Goal: Task Accomplishment & Management: Complete application form

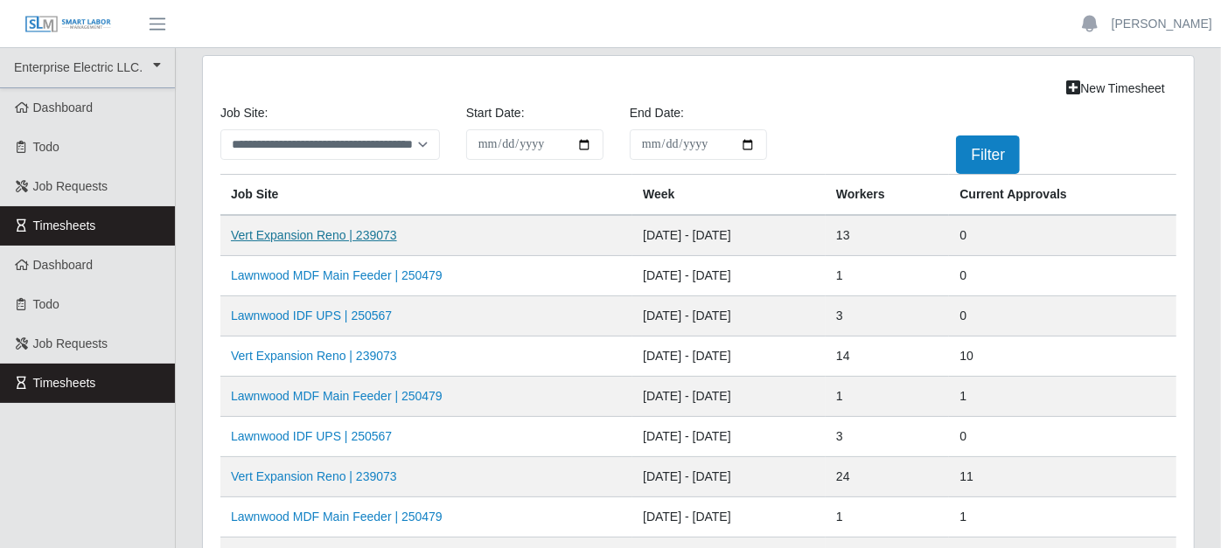
click at [375, 234] on link "Vert Expansion Reno | 239073" at bounding box center [314, 235] width 166 height 14
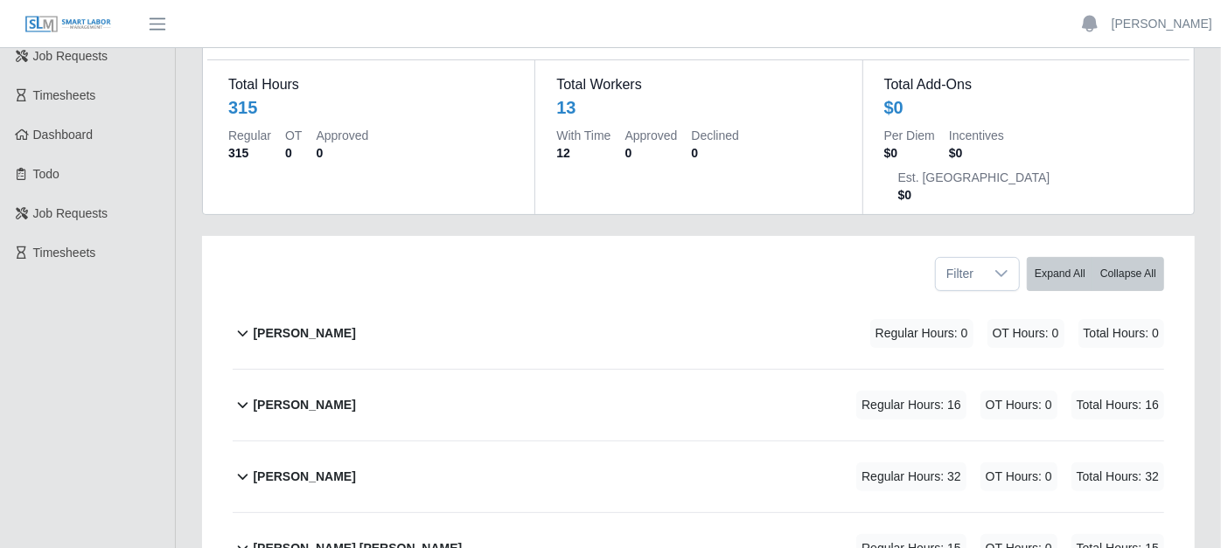
scroll to position [194, 0]
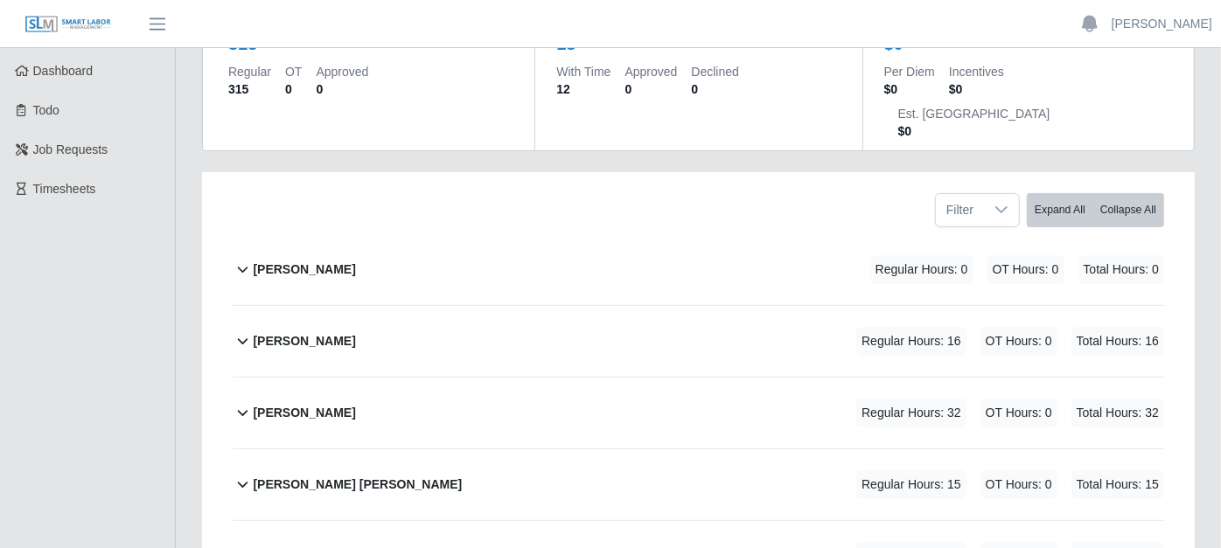
click at [260, 332] on b "Antonio Jennigs" at bounding box center [304, 341] width 102 height 18
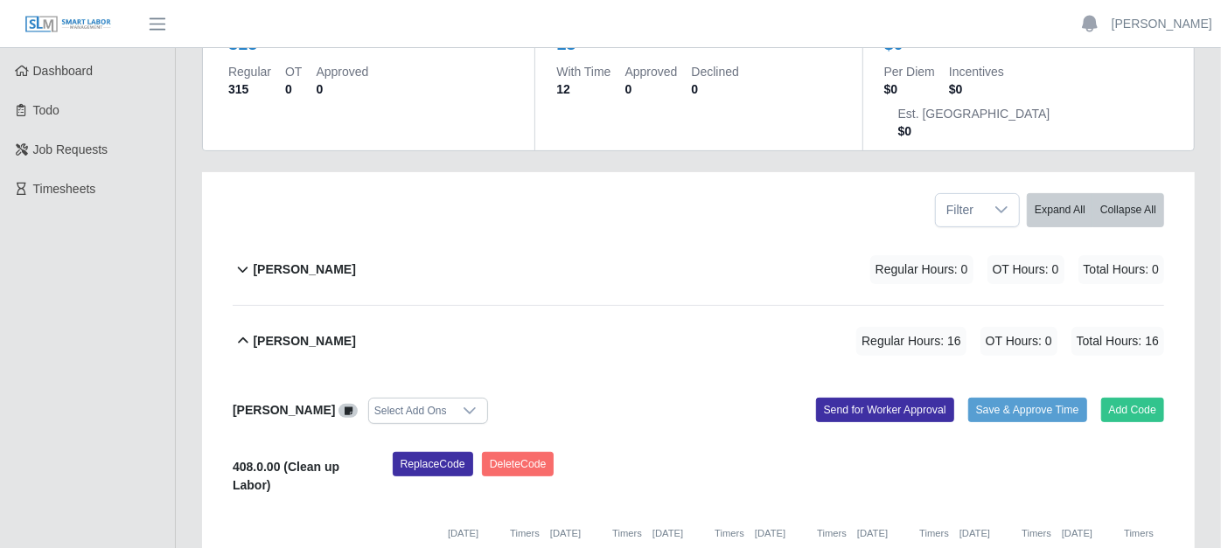
scroll to position [291, 0]
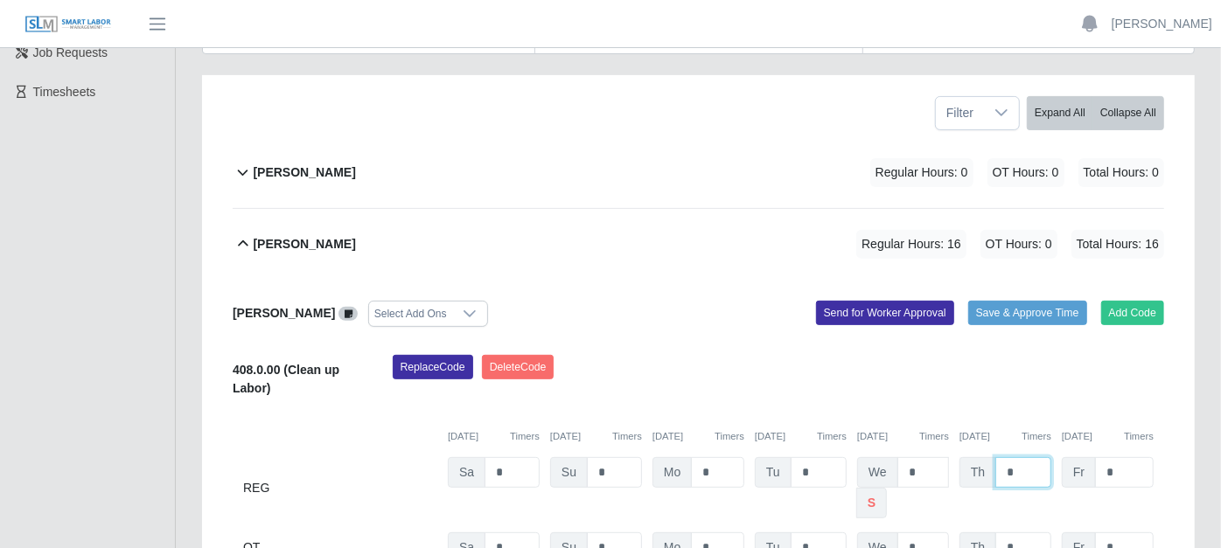
click at [1020, 457] on input "*" at bounding box center [1023, 472] width 56 height 31
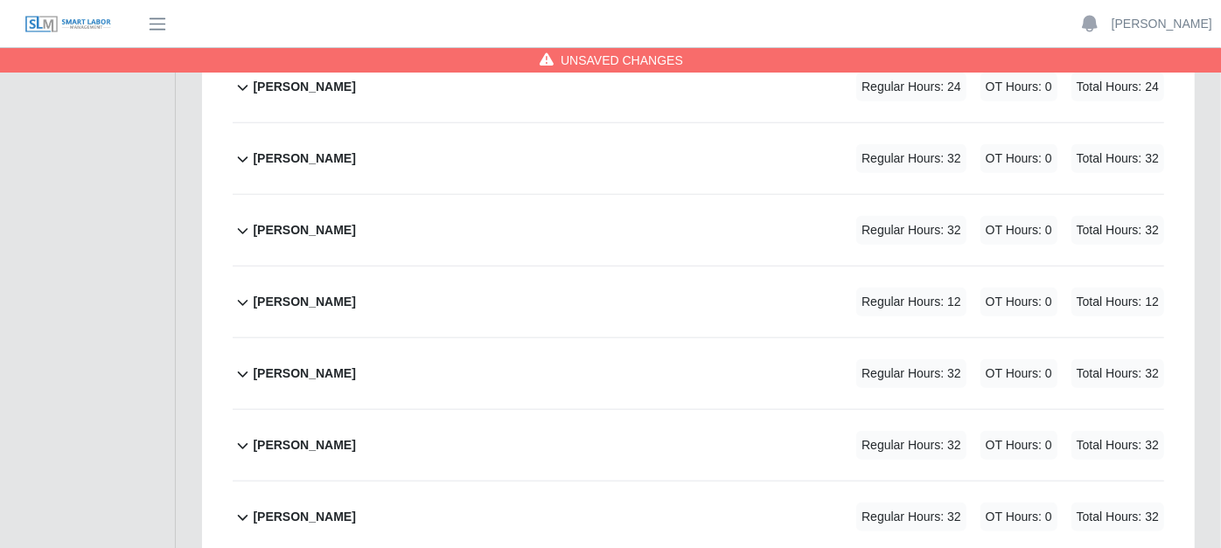
scroll to position [1069, 0]
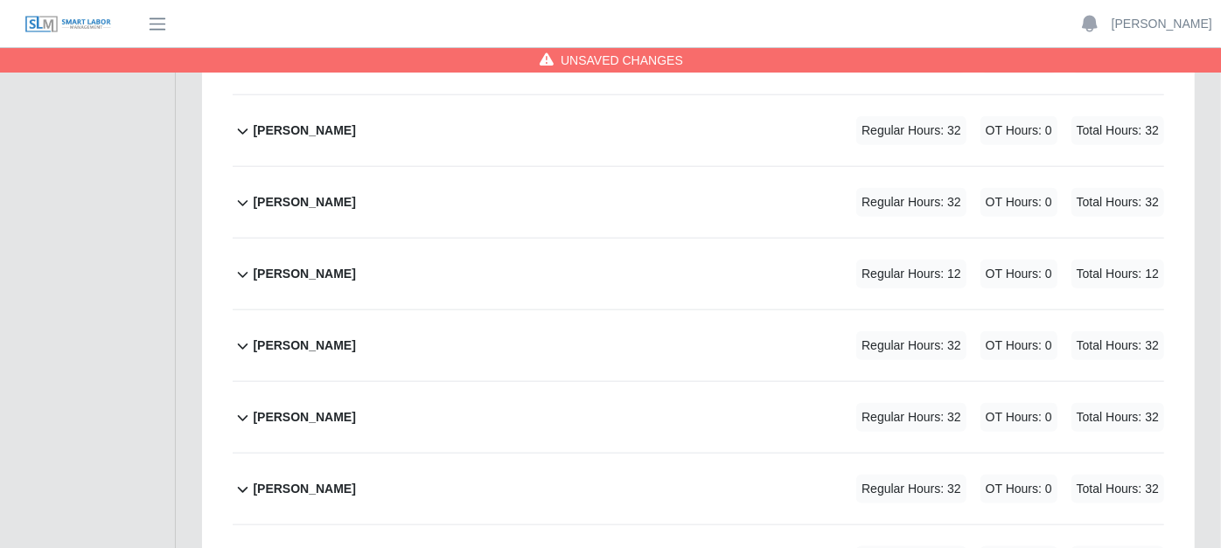
type input "*"
click at [243, 264] on icon at bounding box center [243, 274] width 20 height 21
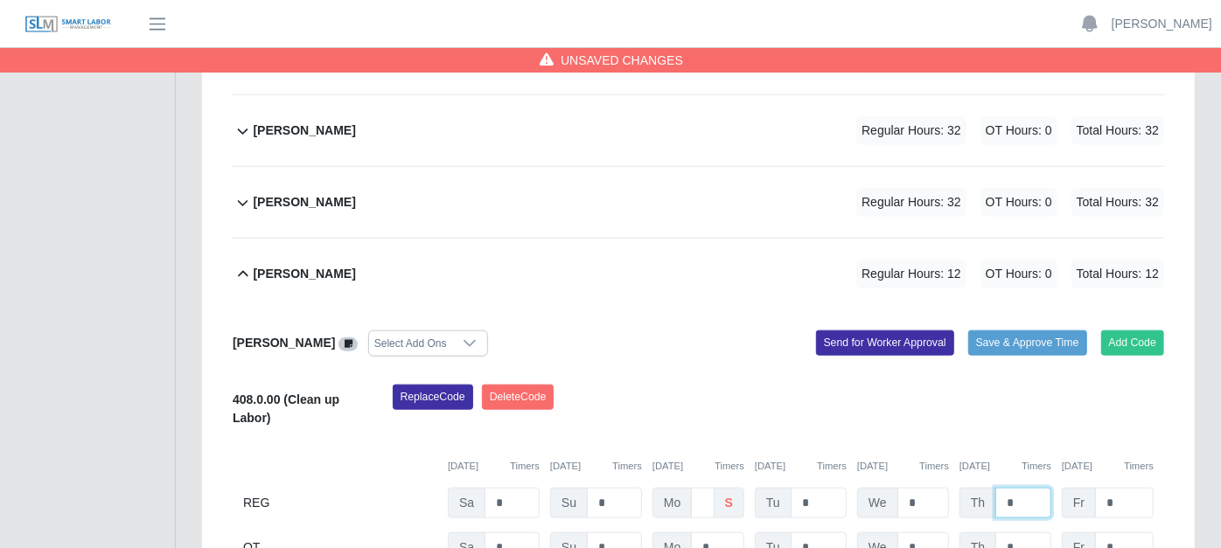
click at [1023, 488] on input "*" at bounding box center [1023, 503] width 56 height 31
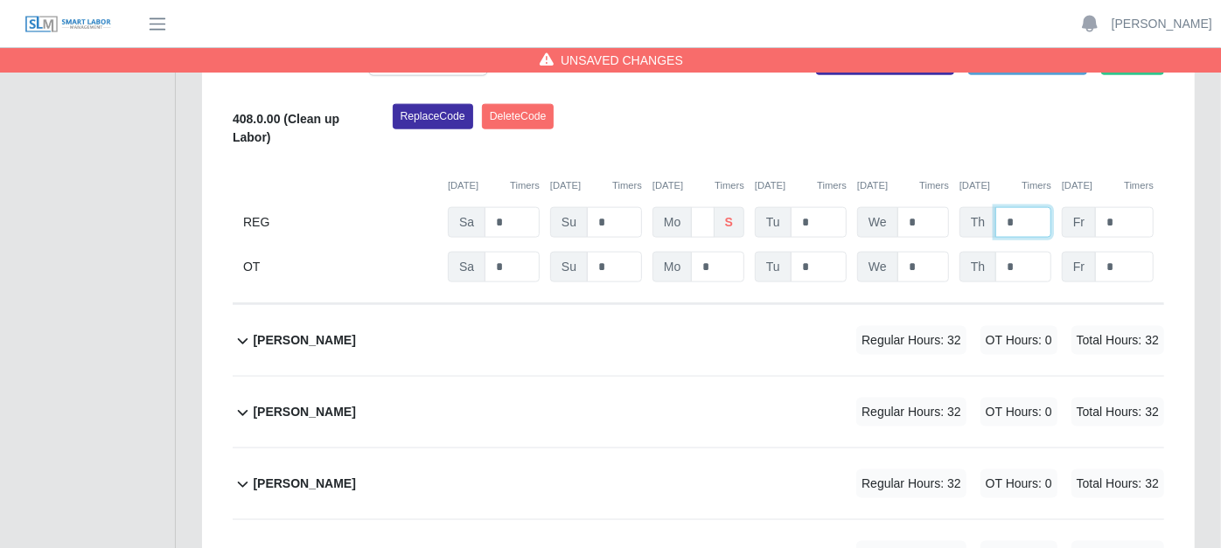
scroll to position [1360, 0]
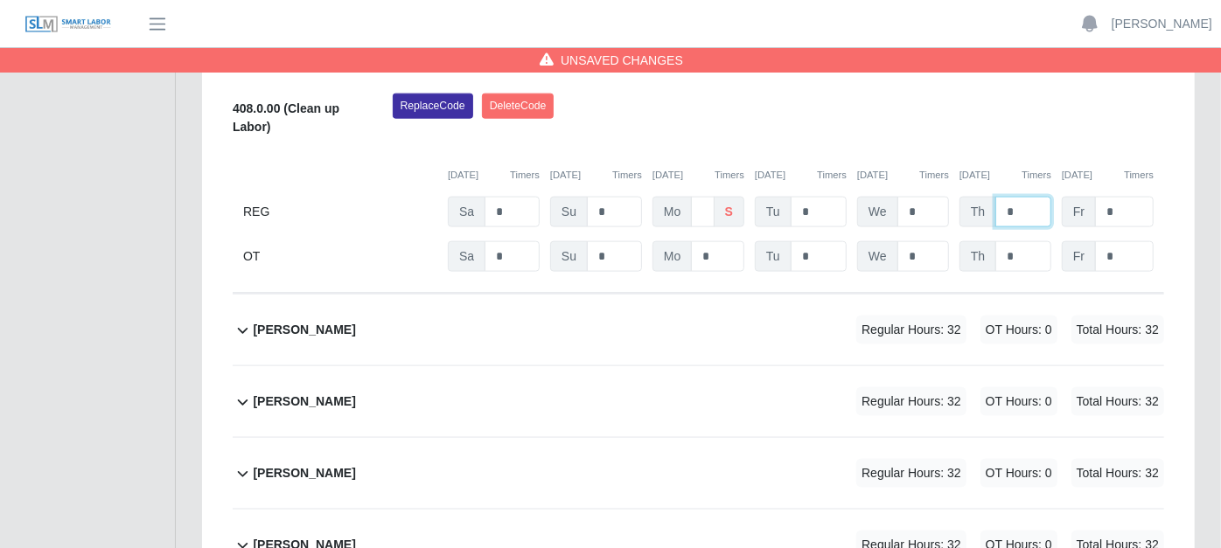
type input "*"
click at [239, 392] on icon at bounding box center [243, 402] width 20 height 21
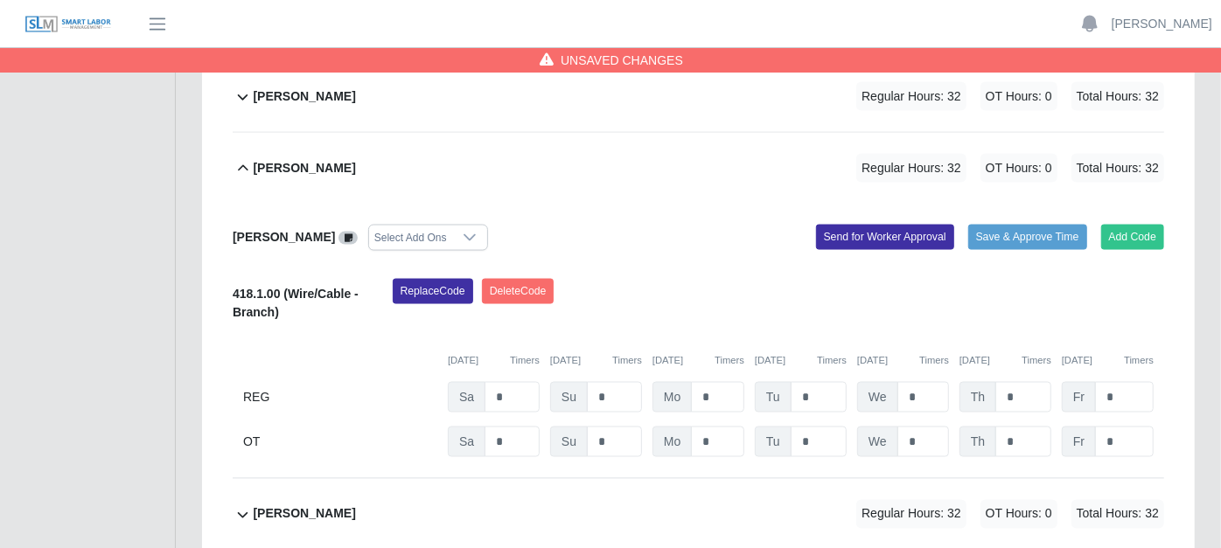
scroll to position [1634, 0]
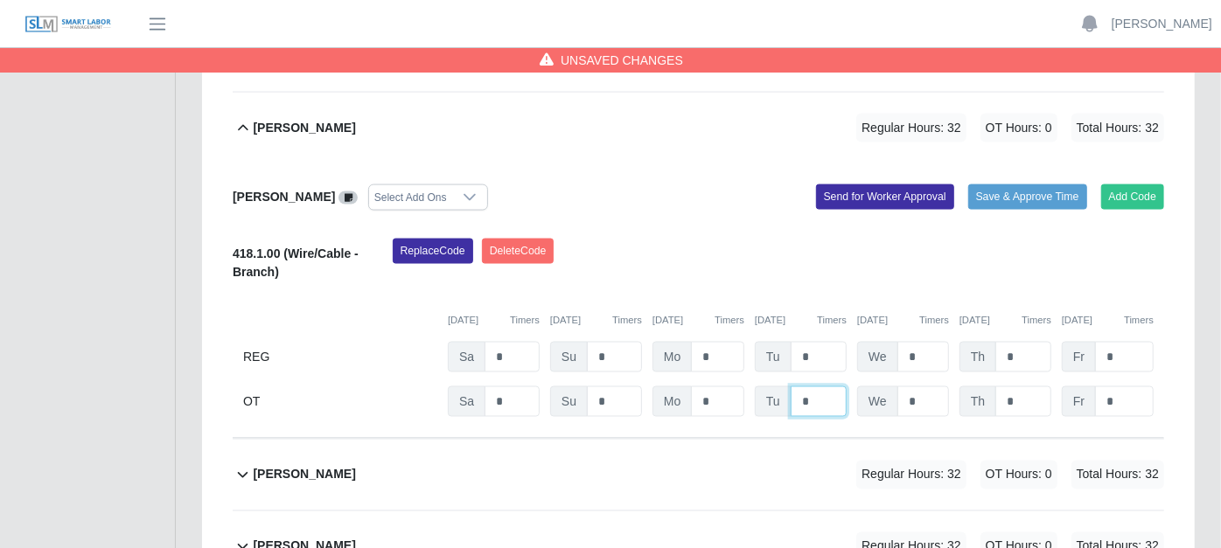
click at [810, 387] on input "*" at bounding box center [819, 402] width 56 height 31
type input "*"
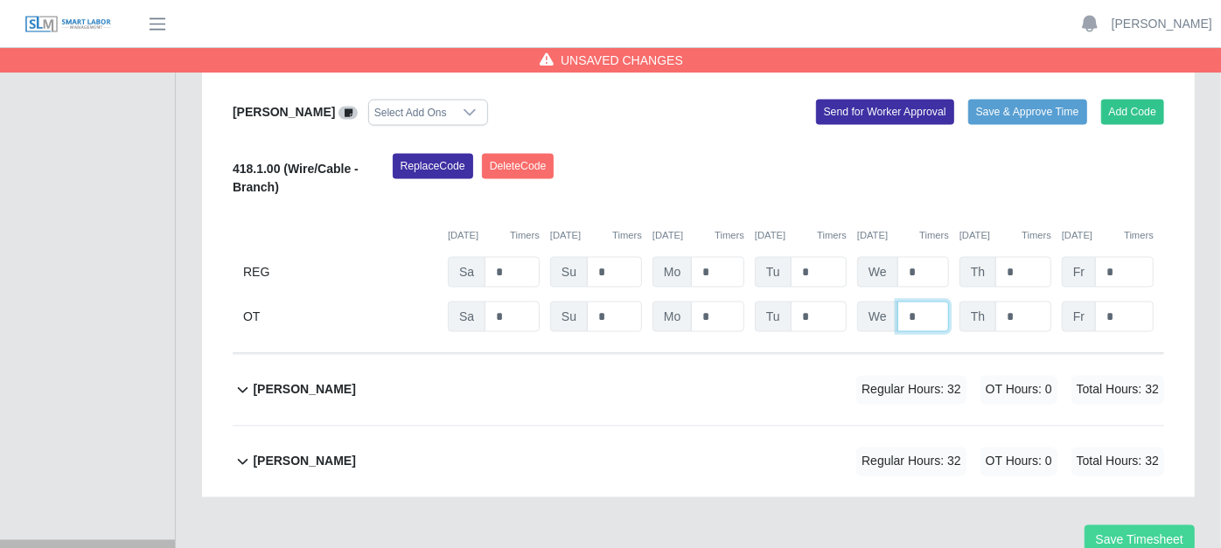
type input "*"
click at [1123, 526] on button "Save Timesheet" at bounding box center [1139, 541] width 110 height 31
